Goal: Information Seeking & Learning: Find specific page/section

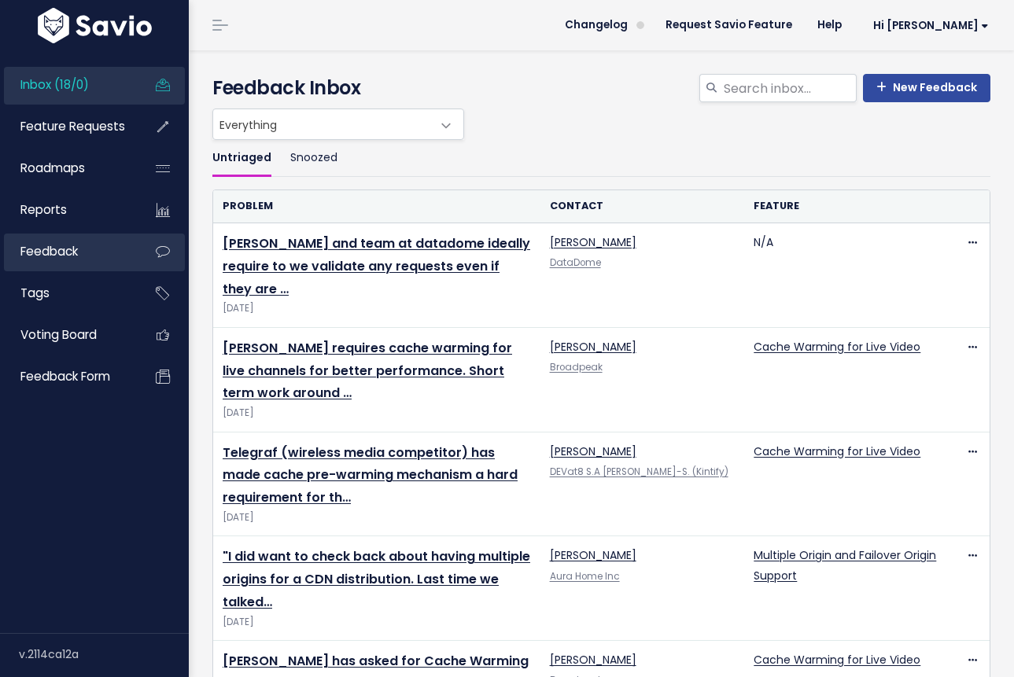
click at [88, 252] on link "Feedback" at bounding box center [67, 252] width 127 height 36
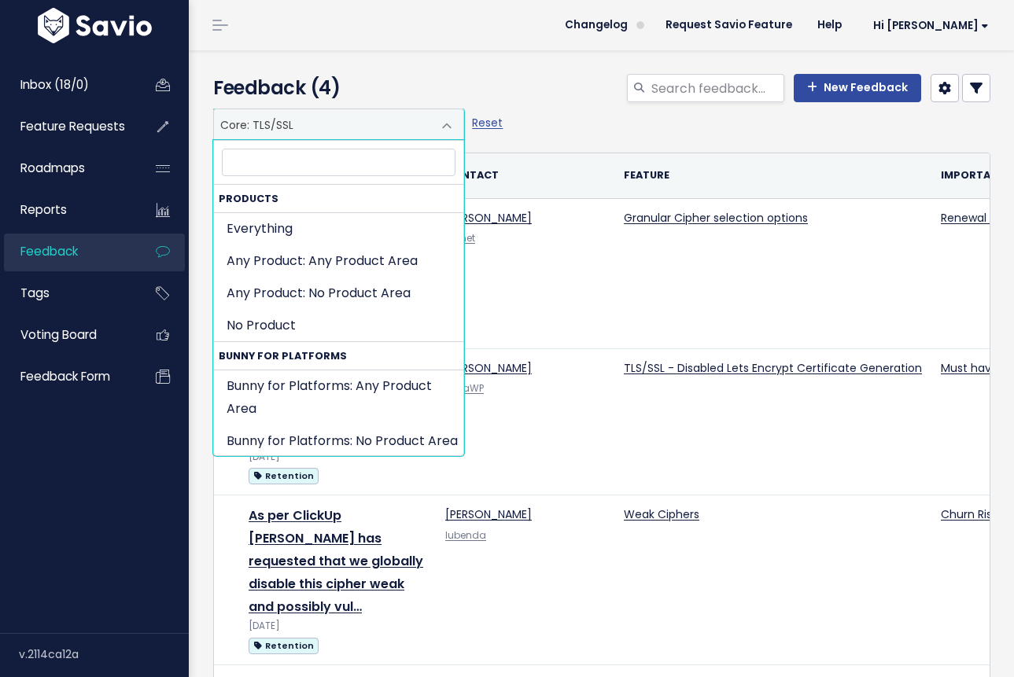
click at [447, 116] on span at bounding box center [446, 125] width 31 height 31
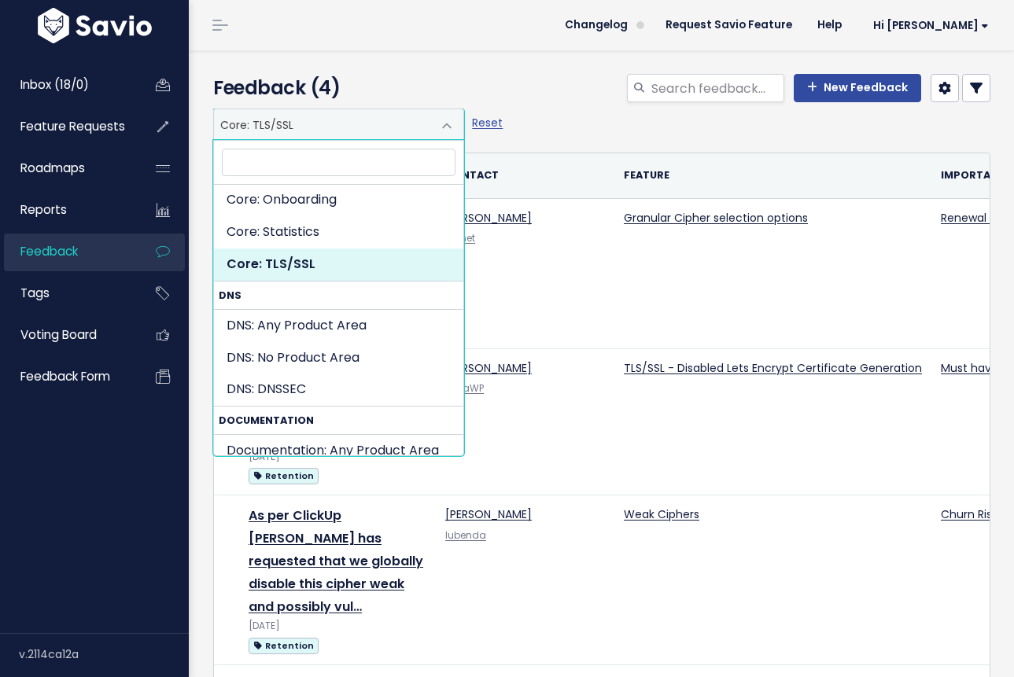
click at [447, 116] on span at bounding box center [446, 125] width 31 height 31
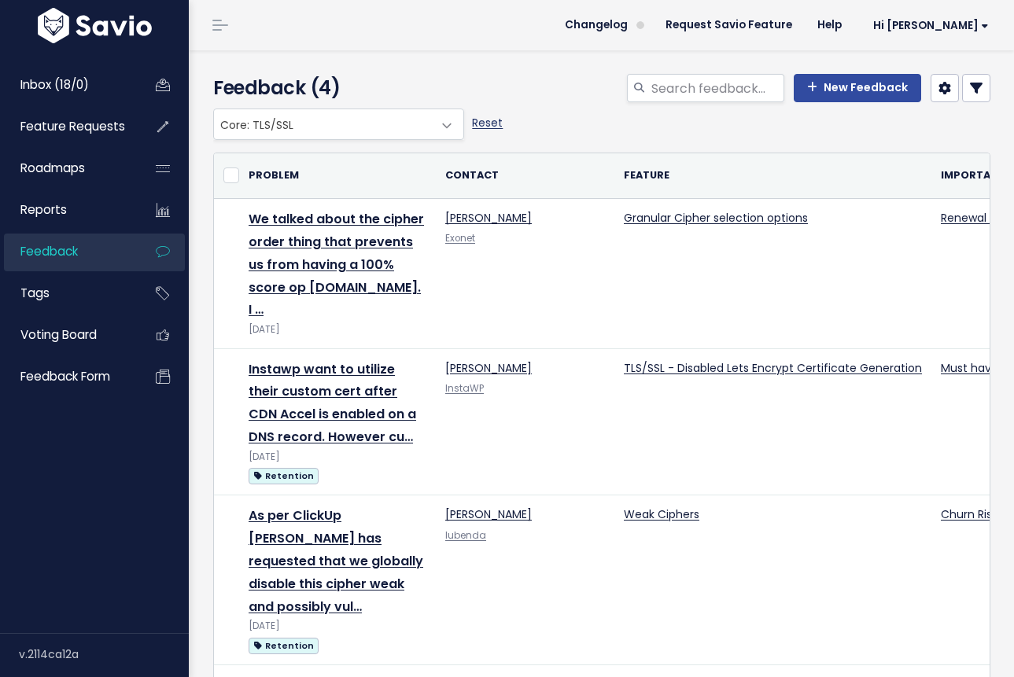
click at [483, 121] on link "Reset" at bounding box center [487, 123] width 31 height 16
select select ":"
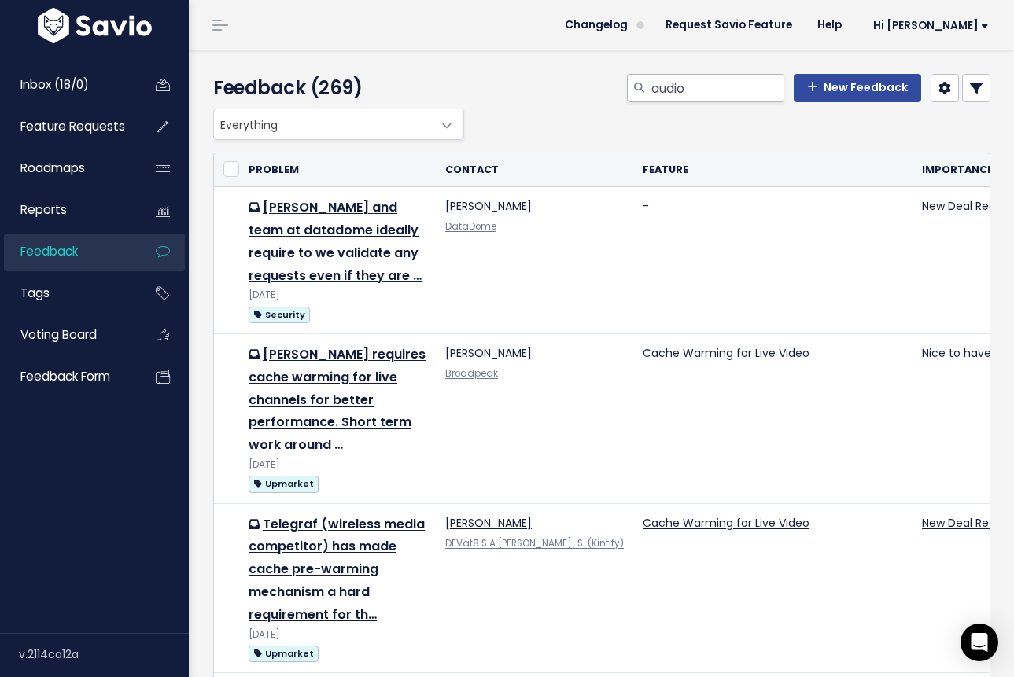
type input "audio"
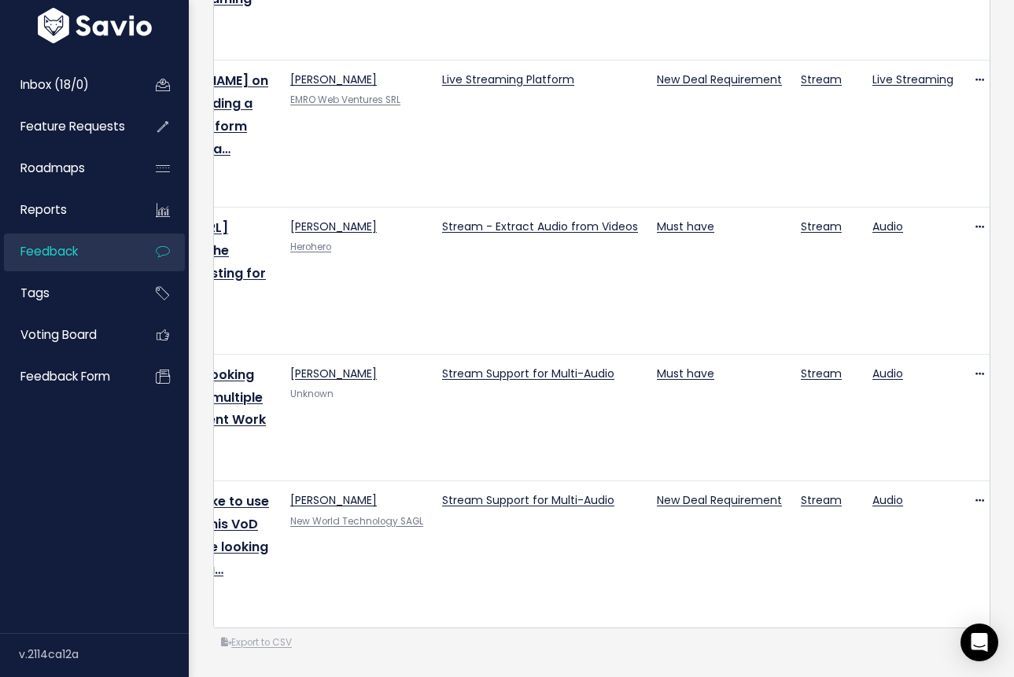
scroll to position [426, 0]
